Goal: Transaction & Acquisition: Book appointment/travel/reservation

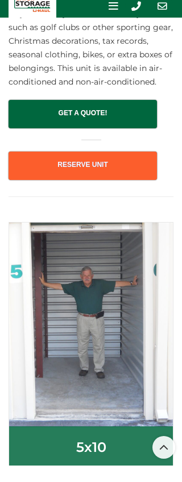
scroll to position [939, 0]
